Goal: Information Seeking & Learning: Learn about a topic

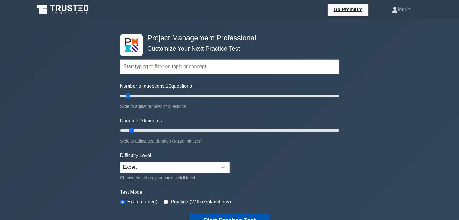
click at [218, 216] on button "Start Practice Test" at bounding box center [229, 221] width 81 height 14
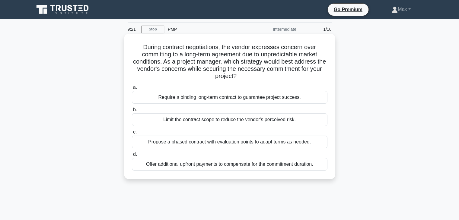
click at [240, 142] on div "Propose a phased contract with evaluation points to adapt terms as needed." at bounding box center [230, 142] width 196 height 13
click at [132, 134] on input "c. Propose a phased contract with evaluation points to adapt terms as needed." at bounding box center [132, 132] width 0 height 4
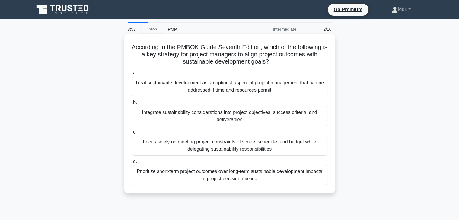
click at [227, 115] on div "Integrate sustainability considerations into project objectives, success criter…" at bounding box center [230, 116] width 196 height 20
click at [132, 105] on input "b. Integrate sustainability considerations into project objectives, success cri…" at bounding box center [132, 103] width 0 height 4
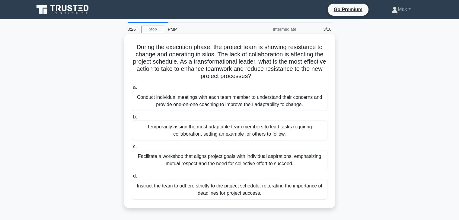
click at [211, 158] on div "Facilitate a workshop that aligns project goals with individual aspirations, em…" at bounding box center [230, 160] width 196 height 20
click at [132, 149] on input "c. Facilitate a workshop that aligns project goals with individual aspirations,…" at bounding box center [132, 147] width 0 height 4
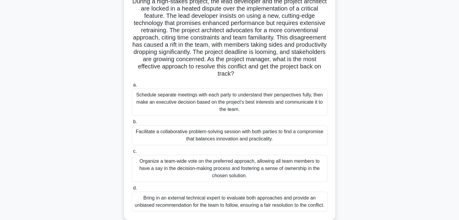
scroll to position [48, 0]
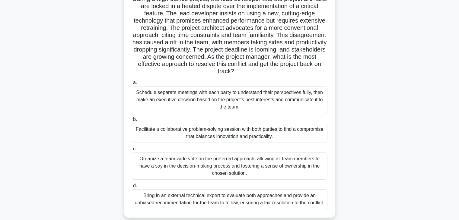
click at [241, 130] on div "Facilitate a collaborative problem-solving session with both parties to find a …" at bounding box center [230, 133] width 196 height 20
click at [132, 122] on input "b. Facilitate a collaborative problem-solving session with both parties to find…" at bounding box center [132, 120] width 0 height 4
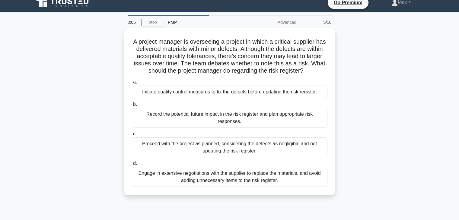
scroll to position [0, 0]
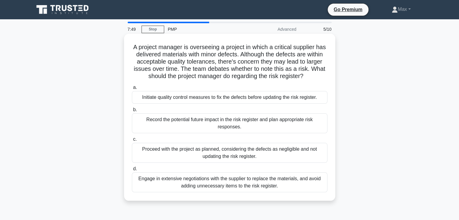
click at [251, 101] on div "Initiate quality control measures to fix the defects before updating the risk r…" at bounding box center [230, 97] width 196 height 13
click at [132, 90] on input "a. Initiate quality control measures to fix the defects before updating the ris…" at bounding box center [132, 88] width 0 height 4
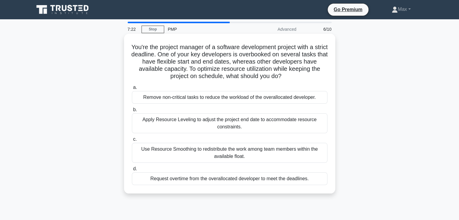
click at [224, 154] on div "Use Resource Smoothing to redistribute the work among team members within the a…" at bounding box center [230, 153] width 196 height 20
click at [132, 142] on input "c. Use Resource Smoothing to redistribute the work among team members within th…" at bounding box center [132, 140] width 0 height 4
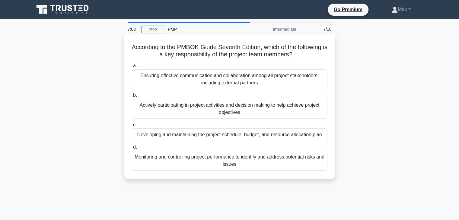
click at [231, 109] on div "Actively participating in project activities and decision making to help achiev…" at bounding box center [230, 109] width 196 height 20
click at [132, 97] on input "b. Actively participating in project activities and decision making to help ach…" at bounding box center [132, 96] width 0 height 4
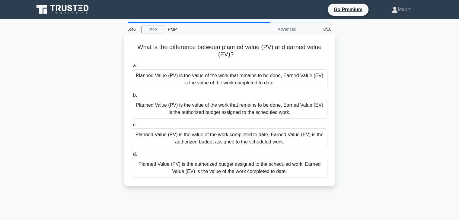
click at [217, 167] on div "Planned Value (PV) is the authorized budget assigned to the scheduled work, Ear…" at bounding box center [230, 168] width 196 height 20
click at [132, 157] on input "d. Planned Value (PV) is the authorized budget assigned to the scheduled work, …" at bounding box center [132, 155] width 0 height 4
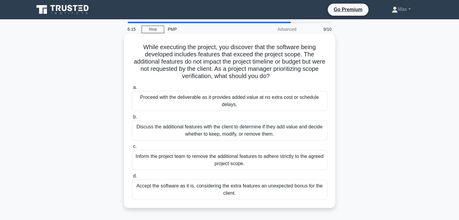
click at [232, 131] on div "Discuss the additional features with the client to determine if they add value …" at bounding box center [230, 131] width 196 height 20
click at [132, 119] on input "b. Discuss the additional features with the client to determine if they add val…" at bounding box center [132, 117] width 0 height 4
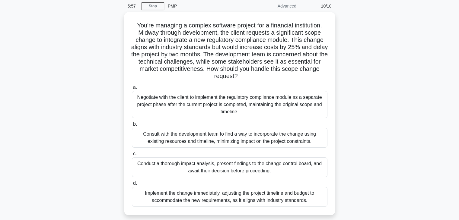
scroll to position [24, 0]
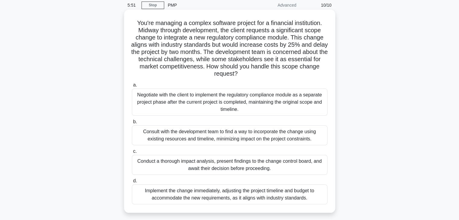
click at [230, 163] on div "Conduct a thorough impact analysis, present findings to the change control boar…" at bounding box center [230, 165] width 196 height 20
click at [132, 154] on input "c. Conduct a thorough impact analysis, present findings to the change control b…" at bounding box center [132, 152] width 0 height 4
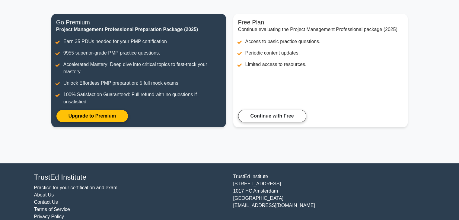
scroll to position [78, 0]
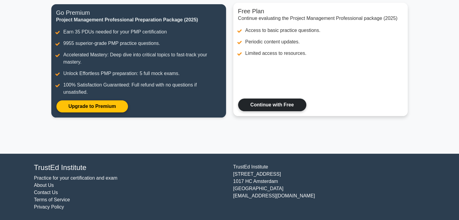
click at [272, 107] on link "Continue with Free" at bounding box center [272, 105] width 68 height 13
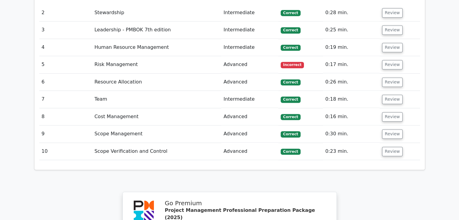
scroll to position [845, 0]
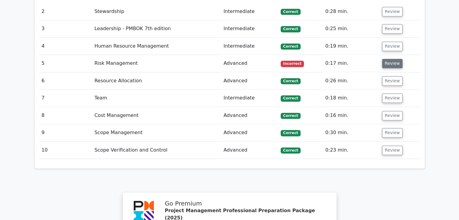
click at [395, 59] on button "Review" at bounding box center [392, 63] width 21 height 9
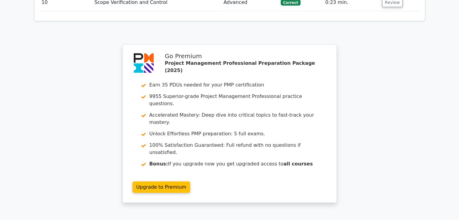
scroll to position [1352, 0]
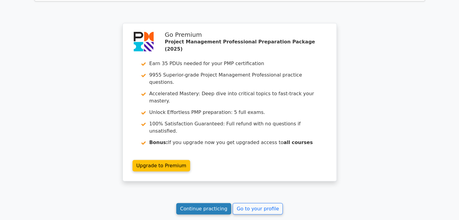
click at [200, 203] on link "Continue practicing" at bounding box center [203, 208] width 55 height 11
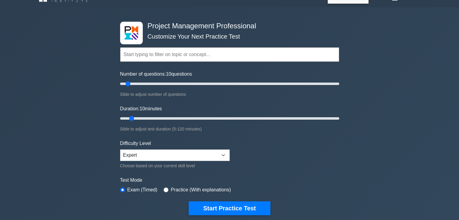
scroll to position [48, 0]
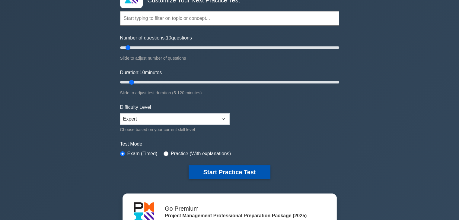
click at [216, 173] on button "Start Practice Test" at bounding box center [229, 172] width 81 height 14
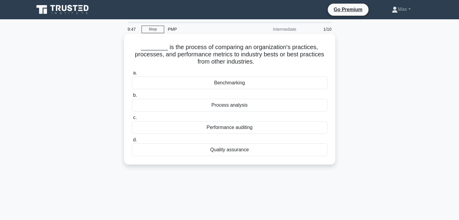
click at [228, 85] on div "Benchmarking" at bounding box center [230, 83] width 196 height 13
click at [132, 75] on input "a. Benchmarking" at bounding box center [132, 73] width 0 height 4
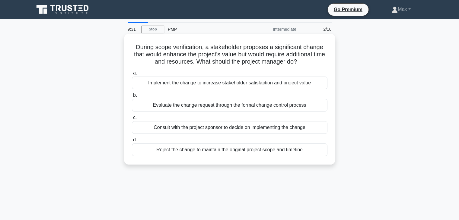
click at [217, 107] on div "Evaluate the change request through the formal change control process" at bounding box center [230, 105] width 196 height 13
click at [132, 97] on input "b. Evaluate the change request through the formal change control process" at bounding box center [132, 96] width 0 height 4
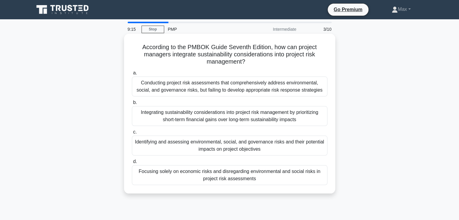
click at [223, 143] on div "Identifying and assessing environmental, social, and governance risks and their…" at bounding box center [230, 146] width 196 height 20
click at [132, 134] on input "c. Identifying and assessing environmental, social, and governance risks and th…" at bounding box center [132, 132] width 0 height 4
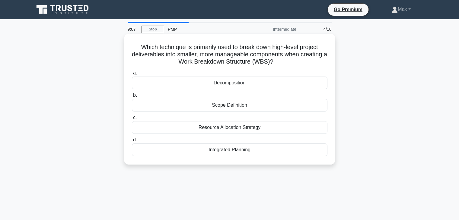
click at [228, 85] on div "Decomposition" at bounding box center [230, 83] width 196 height 13
click at [132, 75] on input "a. Decomposition" at bounding box center [132, 73] width 0 height 4
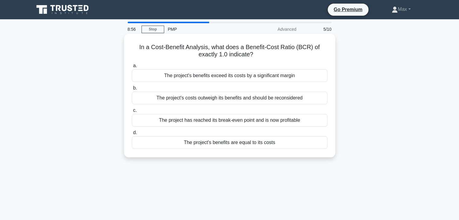
click at [210, 143] on div "The project's benefits are equal to its costs" at bounding box center [230, 142] width 196 height 13
click at [132, 135] on input "d. The project's benefits are equal to its costs" at bounding box center [132, 133] width 0 height 4
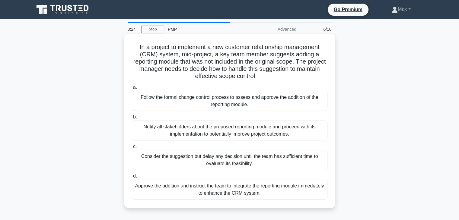
click at [229, 101] on div "Follow the formal change control process to assess and approve the addition of …" at bounding box center [230, 101] width 196 height 20
click at [132, 90] on input "a. Follow the formal change control process to assess and approve the addition …" at bounding box center [132, 88] width 0 height 4
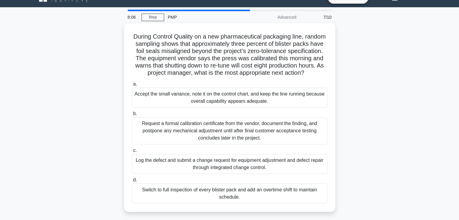
scroll to position [24, 0]
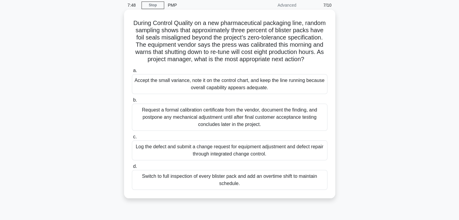
click at [226, 190] on div "Switch to full inspection of every blister pack and add an overtime shift to ma…" at bounding box center [230, 180] width 196 height 20
click at [132, 169] on input "d. Switch to full inspection of every blister pack and add an overtime shift to…" at bounding box center [132, 167] width 0 height 4
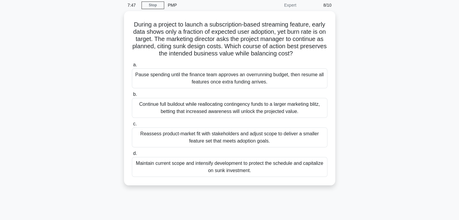
scroll to position [0, 0]
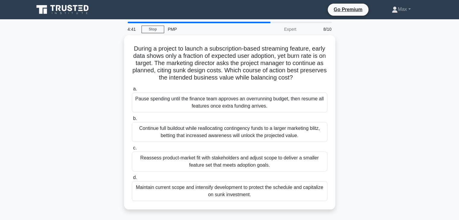
click at [226, 191] on div "Maintain current scope and intensify development to protect the schedule and ca…" at bounding box center [230, 191] width 196 height 20
click at [132, 180] on input "d. Maintain current scope and intensify development to protect the schedule and…" at bounding box center [132, 178] width 0 height 4
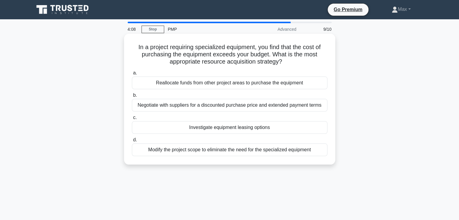
click at [235, 105] on div "Negotiate with suppliers for a discounted purchase price and extended payment t…" at bounding box center [230, 105] width 196 height 13
click at [132, 97] on input "b. Negotiate with suppliers for a discounted purchase price and extended paymen…" at bounding box center [132, 96] width 0 height 4
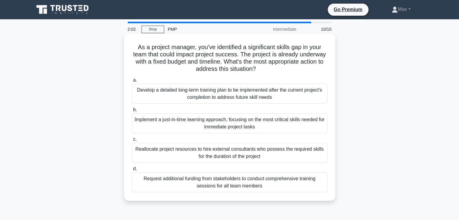
click at [223, 120] on div "Implement a just-in-time learning approach, focusing on the most critical skill…" at bounding box center [230, 123] width 196 height 20
click at [132, 112] on input "b. Implement a just-in-time learning approach, focusing on the most critical sk…" at bounding box center [132, 110] width 0 height 4
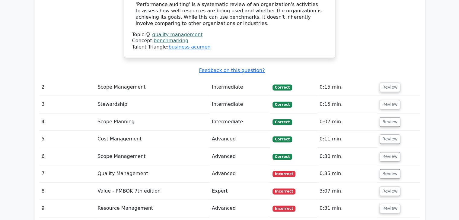
scroll to position [809, 0]
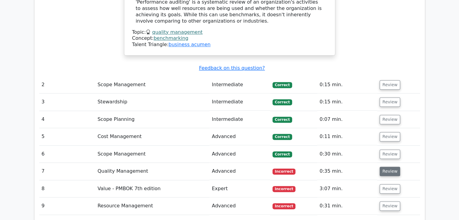
click at [387, 167] on button "Review" at bounding box center [390, 171] width 21 height 9
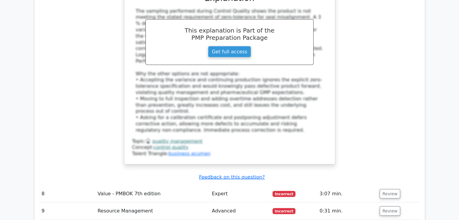
scroll to position [1183, 0]
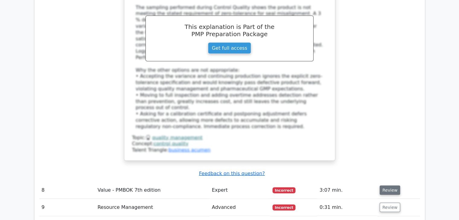
click at [387, 186] on button "Review" at bounding box center [390, 190] width 21 height 9
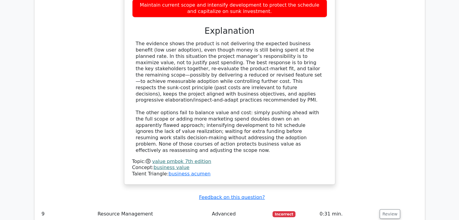
scroll to position [1533, 0]
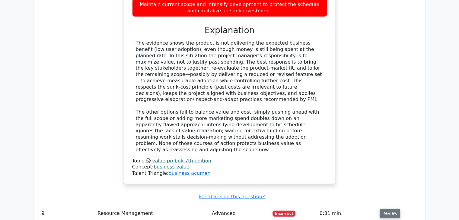
click at [388, 209] on button "Review" at bounding box center [390, 213] width 21 height 9
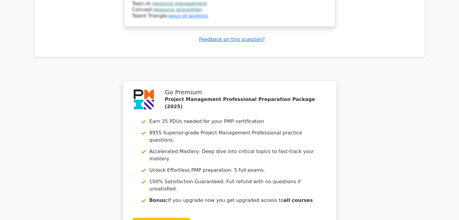
scroll to position [2106, 0]
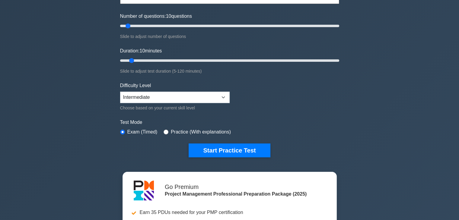
scroll to position [72, 0]
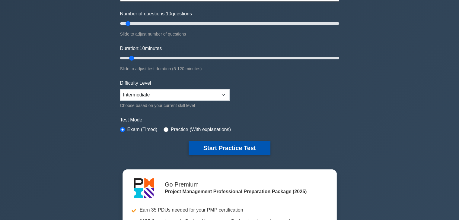
click at [219, 147] on button "Start Practice Test" at bounding box center [229, 148] width 81 height 14
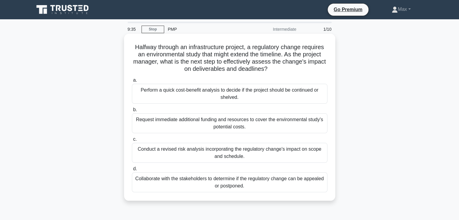
click at [222, 151] on div "Conduct a revised risk analysis incorporating the regulatory change's impact on…" at bounding box center [230, 153] width 196 height 20
click at [132, 142] on input "c. Conduct a revised risk analysis incorporating the regulatory change's impact…" at bounding box center [132, 140] width 0 height 4
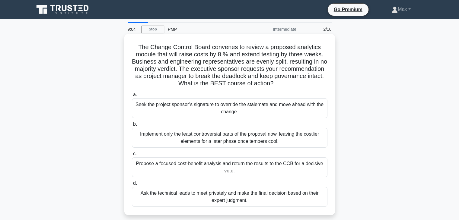
click at [229, 164] on div "Propose a focused cost-benefit analysis and return the results to the CCB for a…" at bounding box center [230, 168] width 196 height 20
click at [132, 156] on input "c. Propose a focused cost-benefit analysis and return the results to the CCB fo…" at bounding box center [132, 154] width 0 height 4
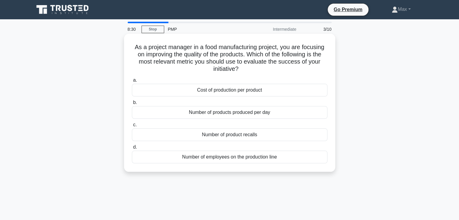
click at [236, 136] on div "Number of product recalls" at bounding box center [230, 135] width 196 height 13
click at [132, 127] on input "c. Number of product recalls" at bounding box center [132, 125] width 0 height 4
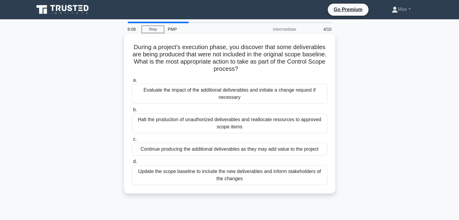
click at [234, 91] on div "Evaluate the impact of the additional deliverables and initiate a change reques…" at bounding box center [230, 94] width 196 height 20
click at [132, 82] on input "a. Evaluate the impact of the additional deliverables and initiate a change req…" at bounding box center [132, 80] width 0 height 4
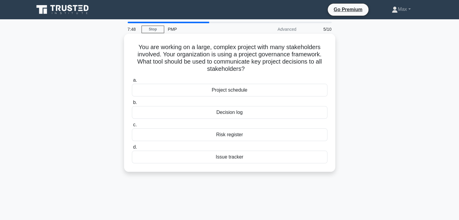
click at [228, 113] on div "Decision log" at bounding box center [230, 112] width 196 height 13
click at [132, 105] on input "b. Decision log" at bounding box center [132, 103] width 0 height 4
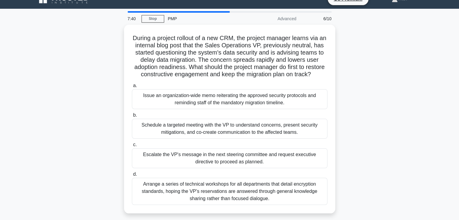
scroll to position [12, 0]
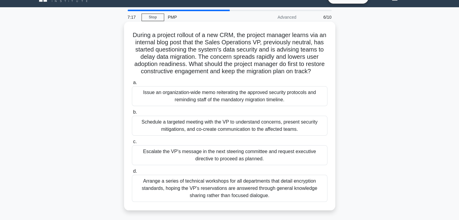
click at [219, 136] on div "Schedule a targeted meeting with the VP to understand concerns, present securit…" at bounding box center [230, 126] width 196 height 20
click at [132, 114] on input "b. Schedule a targeted meeting with the VP to understand concerns, present secu…" at bounding box center [132, 112] width 0 height 4
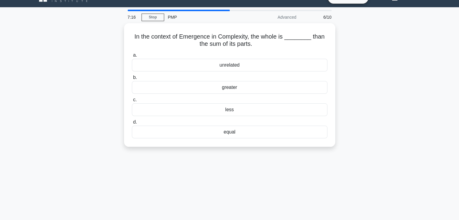
scroll to position [0, 0]
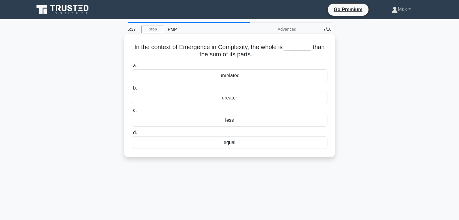
click at [227, 101] on div "greater" at bounding box center [230, 98] width 196 height 13
click at [132, 90] on input "b. greater" at bounding box center [132, 88] width 0 height 4
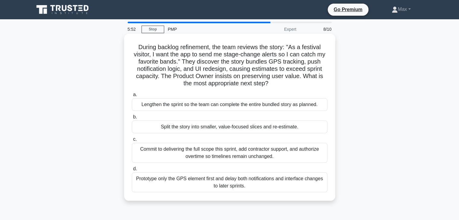
click at [227, 128] on div "Split the story into smaller, value-focused slices and re-estimate." at bounding box center [230, 127] width 196 height 13
click at [132, 119] on input "b. Split the story into smaller, value-focused slices and re-estimate." at bounding box center [132, 117] width 0 height 4
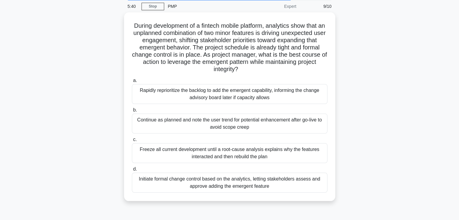
scroll to position [24, 0]
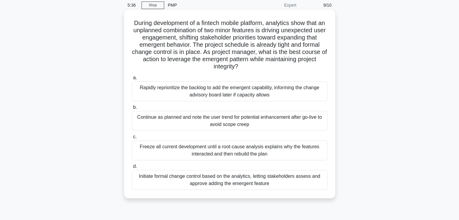
click at [224, 180] on div "Initiate formal change control based on the analytics, letting stakeholders ass…" at bounding box center [230, 180] width 196 height 20
click at [132, 169] on input "d. Initiate formal change control based on the analytics, letting stakeholders …" at bounding box center [132, 167] width 0 height 4
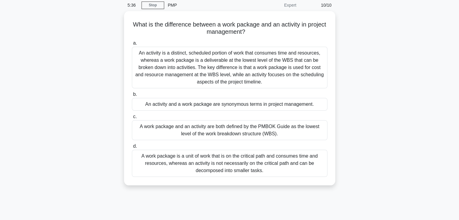
scroll to position [0, 0]
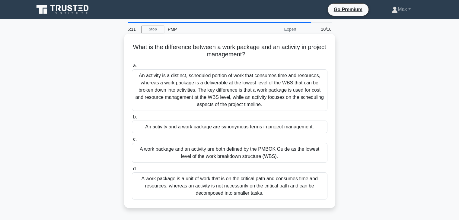
click at [231, 90] on div "An activity is a distinct, scheduled portion of work that consumes time and res…" at bounding box center [230, 90] width 196 height 42
click at [132, 68] on input "a. An activity is a distinct, scheduled portion of work that consumes time and …" at bounding box center [132, 66] width 0 height 4
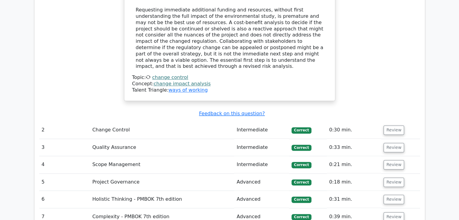
scroll to position [761, 0]
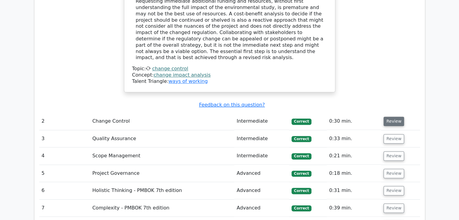
click at [391, 117] on button "Review" at bounding box center [394, 121] width 21 height 9
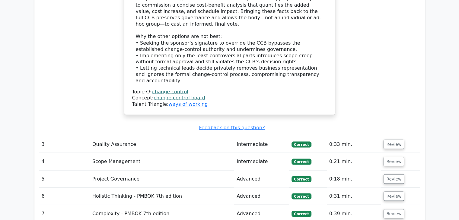
scroll to position [1111, 0]
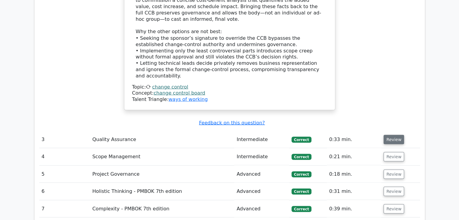
click at [392, 135] on button "Review" at bounding box center [394, 139] width 21 height 9
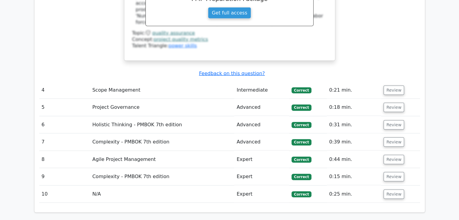
scroll to position [1437, 0]
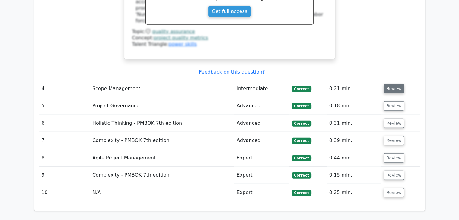
click at [389, 84] on button "Review" at bounding box center [394, 88] width 21 height 9
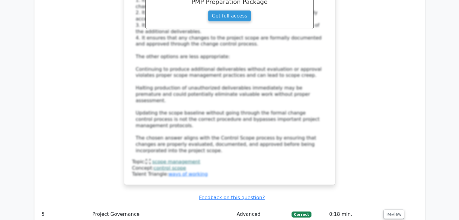
scroll to position [1763, 0]
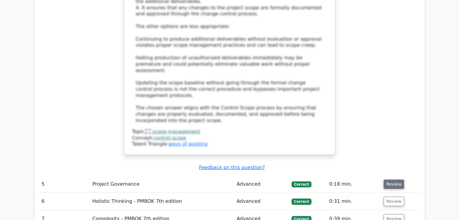
click at [392, 180] on button "Review" at bounding box center [394, 184] width 21 height 9
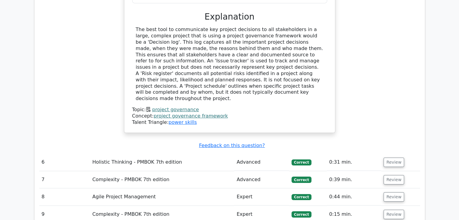
scroll to position [2077, 0]
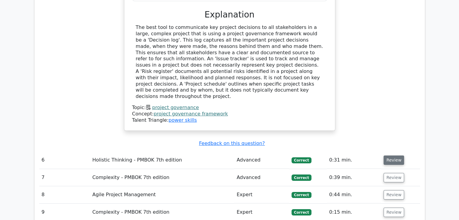
click at [394, 156] on button "Review" at bounding box center [394, 160] width 21 height 9
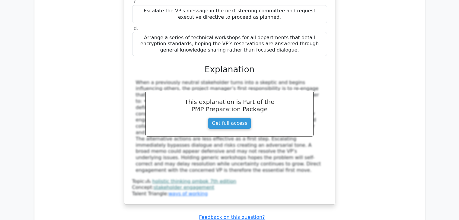
scroll to position [2378, 0]
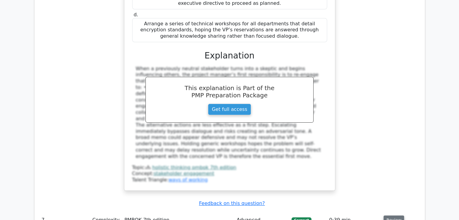
click at [397, 216] on button "Review" at bounding box center [394, 220] width 21 height 9
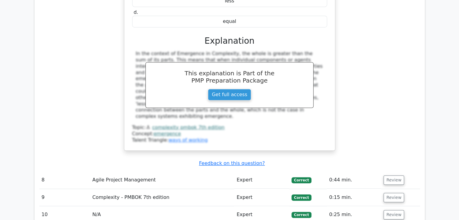
scroll to position [2704, 0]
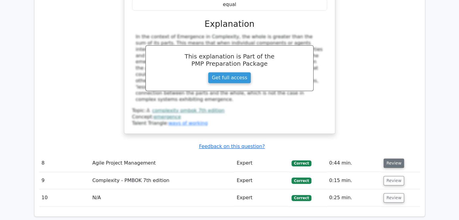
click at [392, 159] on button "Review" at bounding box center [394, 163] width 21 height 9
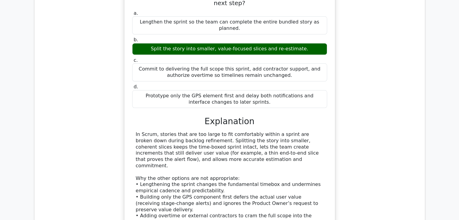
scroll to position [2958, 0]
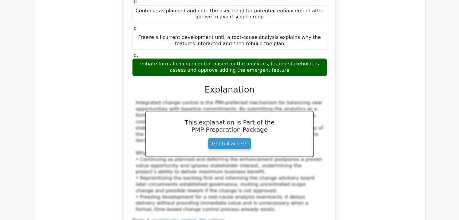
scroll to position [3332, 0]
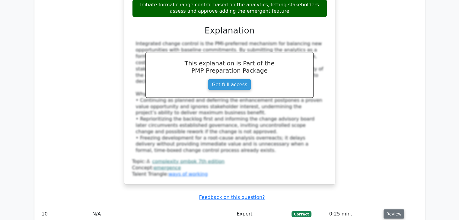
scroll to position [3393, 0]
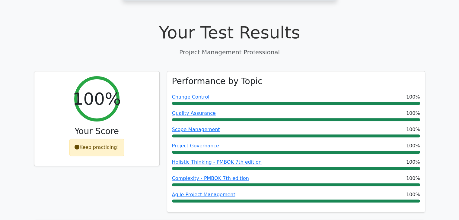
scroll to position [181, 0]
